Goal: Navigation & Orientation: Find specific page/section

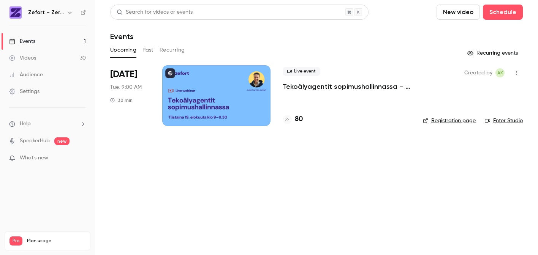
click at [343, 86] on p "Tekoälyagentit sopimushallinnassa – tästä kaikki puhuvat juuri nyt" at bounding box center [347, 86] width 128 height 9
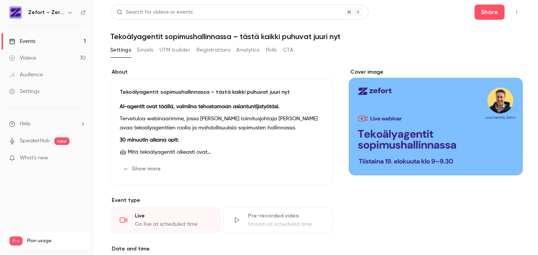
click at [39, 41] on link "Events 1" at bounding box center [47, 41] width 95 height 17
